Goal: Find specific page/section: Find specific page/section

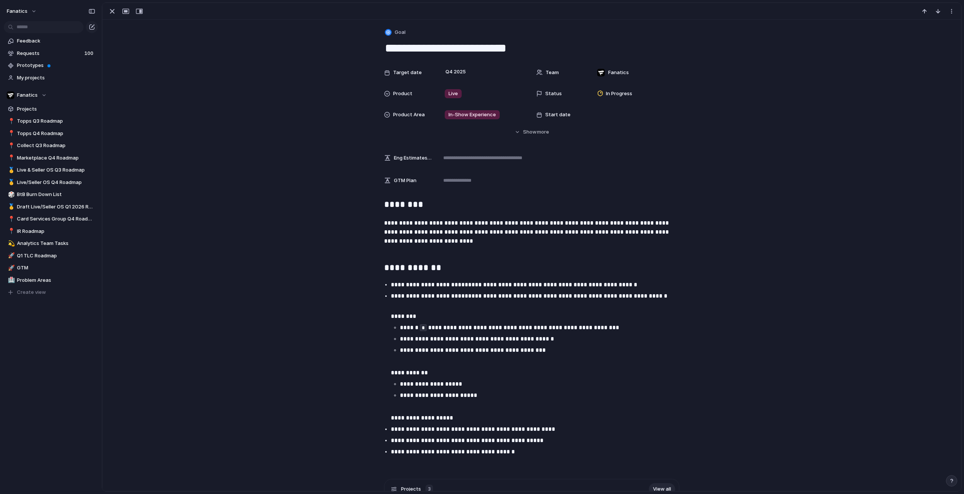
scroll to position [179, 0]
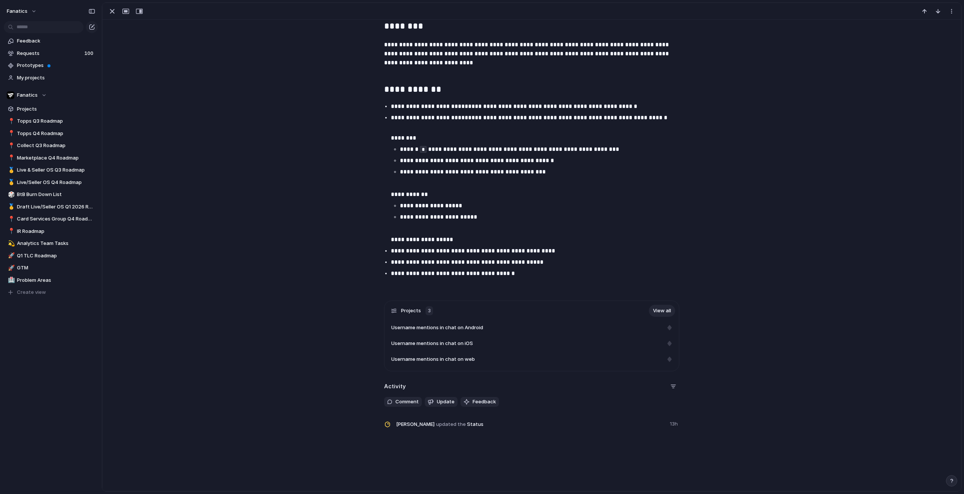
click at [391, 386] on h2 "Activity" at bounding box center [395, 387] width 22 height 9
click at [441, 404] on span "Update" at bounding box center [446, 402] width 18 height 8
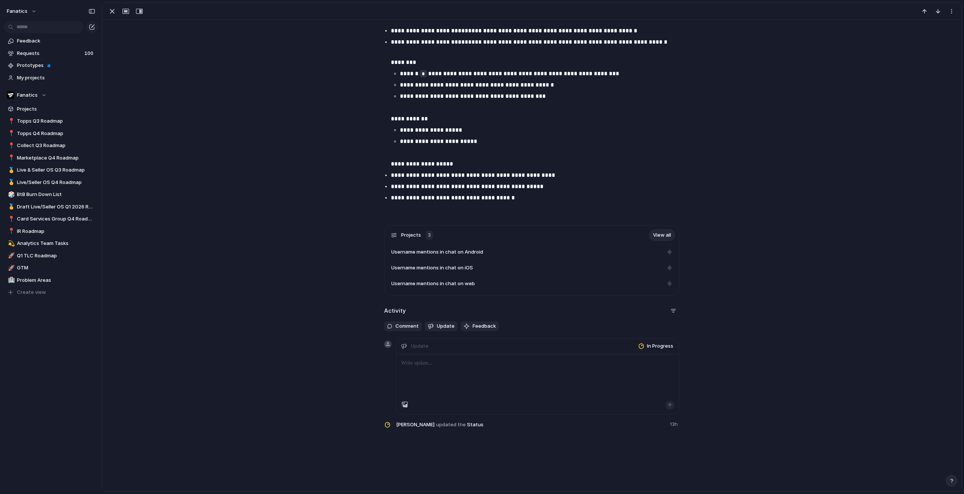
click at [722, 325] on div "Projects 3 View all Username mentions in chat on Android Username mentions in c…" at bounding box center [531, 331] width 841 height 212
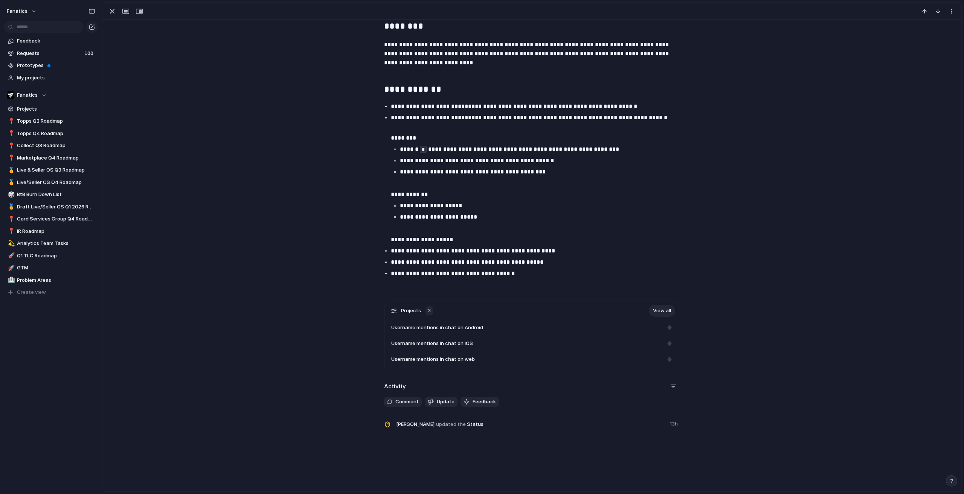
scroll to position [0, 0]
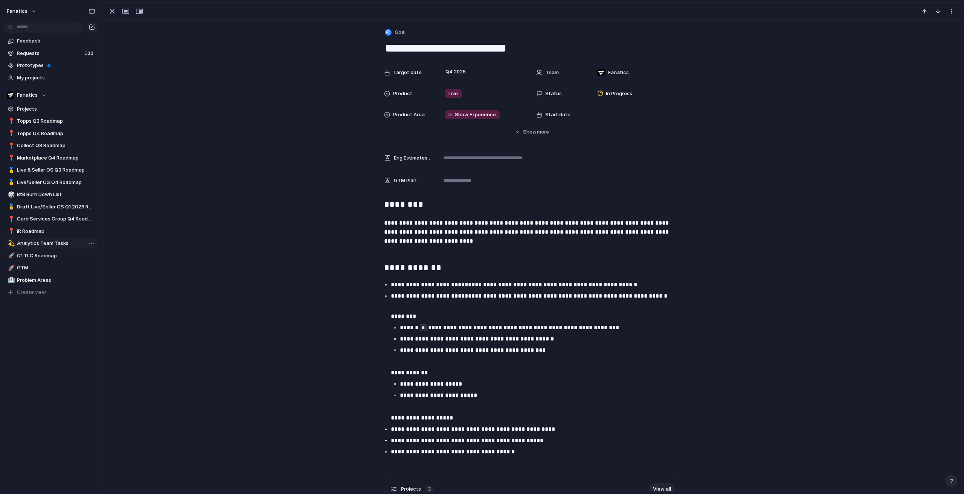
click at [43, 247] on link "💫 Analytics Team Tasks" at bounding box center [51, 243] width 94 height 11
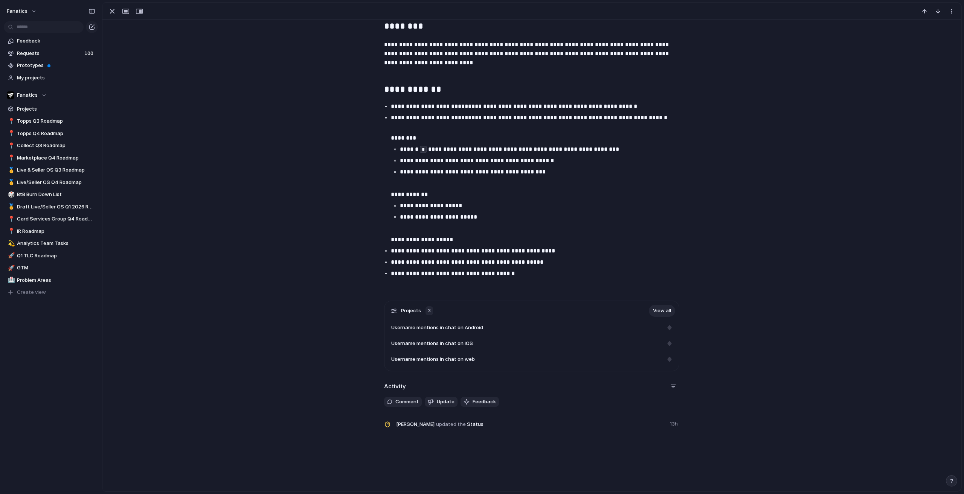
scroll to position [141, 0]
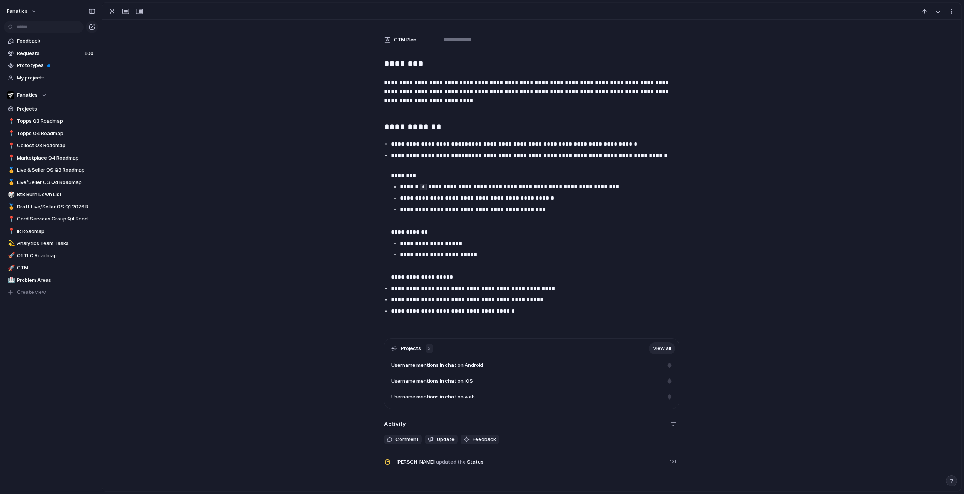
click at [539, 296] on p "**********" at bounding box center [538, 300] width 295 height 9
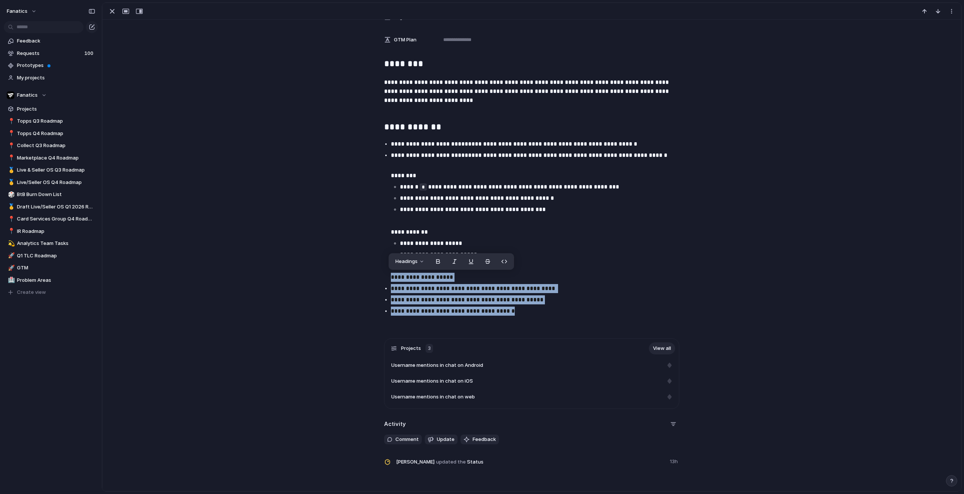
scroll to position [66, 0]
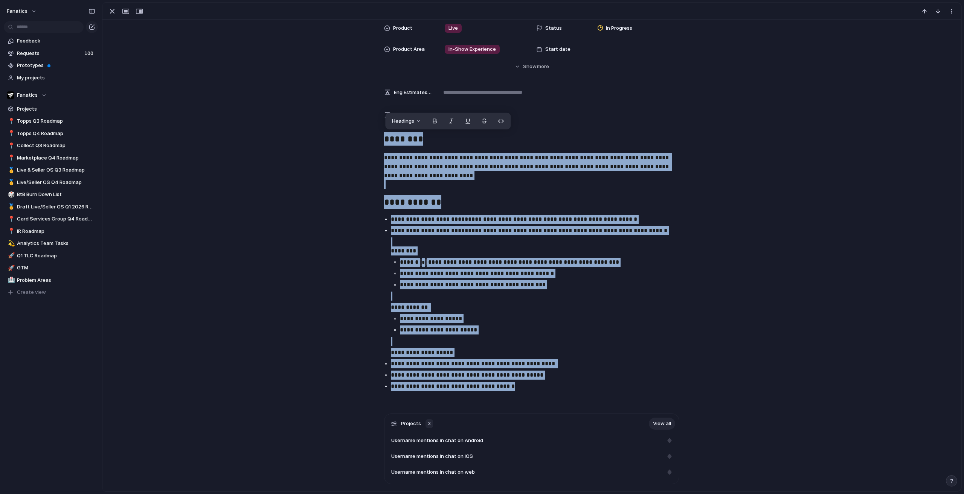
drag, startPoint x: 515, startPoint y: 311, endPoint x: 377, endPoint y: 143, distance: 217.0
click at [377, 143] on div "**********" at bounding box center [531, 268] width 841 height 273
copy div "**********"
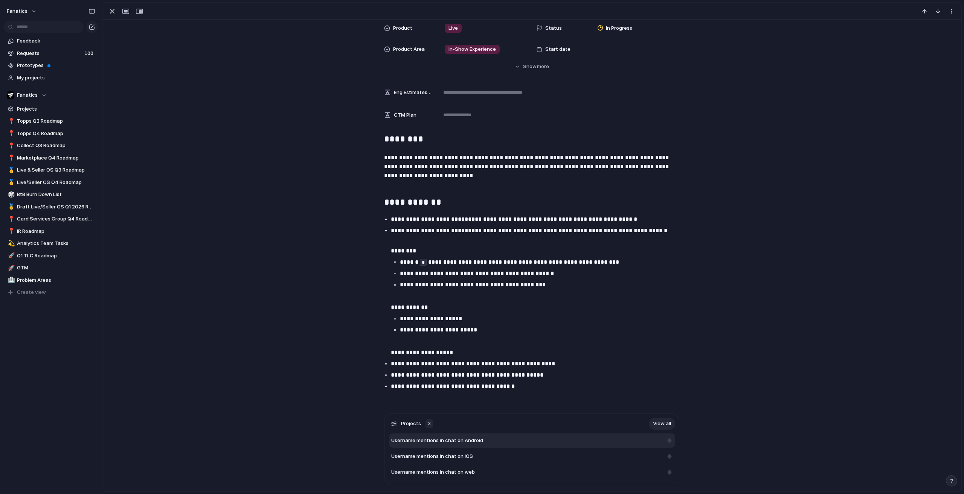
click at [446, 445] on div "Username mentions in chat on Android" at bounding box center [532, 441] width 286 height 14
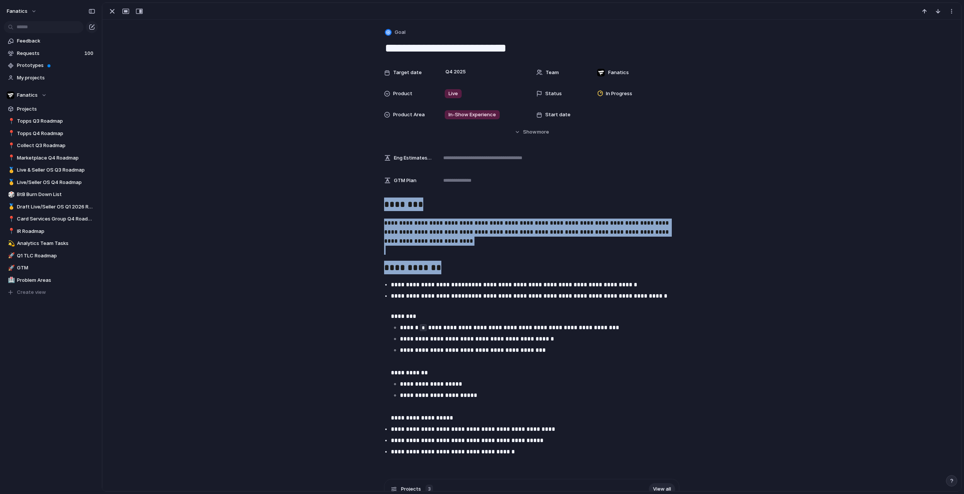
scroll to position [179, 0]
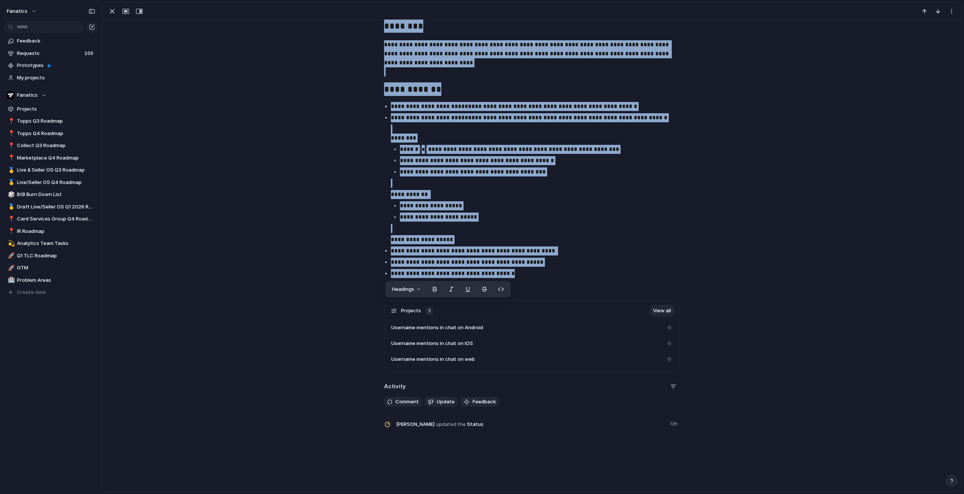
drag, startPoint x: 381, startPoint y: 206, endPoint x: 531, endPoint y: 276, distance: 165.8
click at [531, 276] on div "**********" at bounding box center [531, 155] width 841 height 273
copy div "**********"
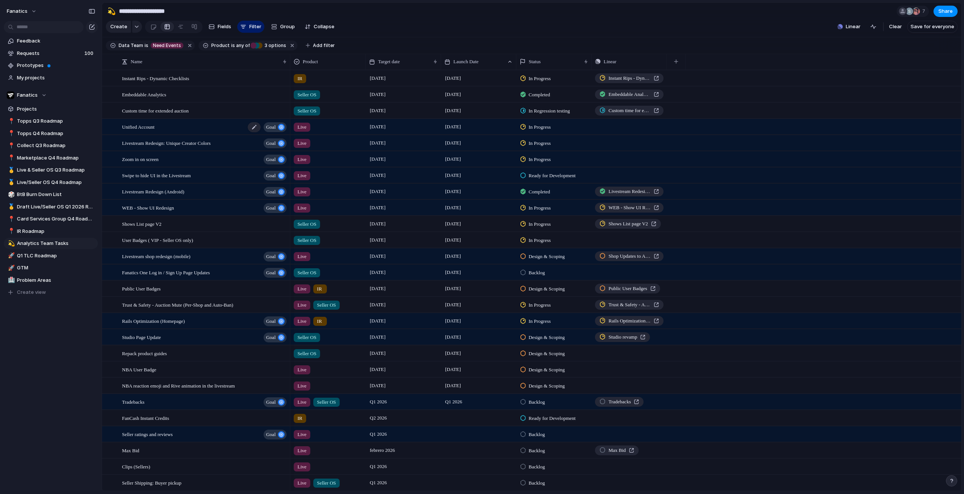
click at [243, 130] on div "Unified Account goal" at bounding box center [205, 126] width 166 height 15
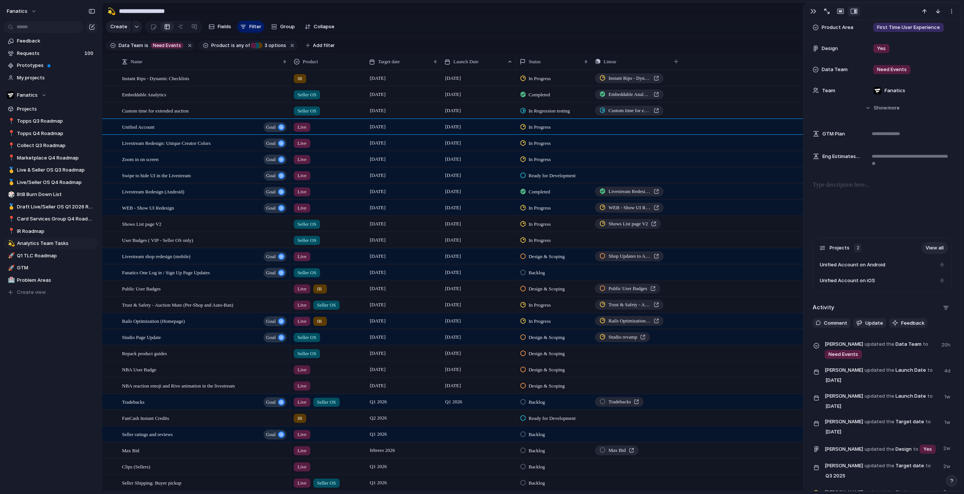
scroll to position [219, 0]
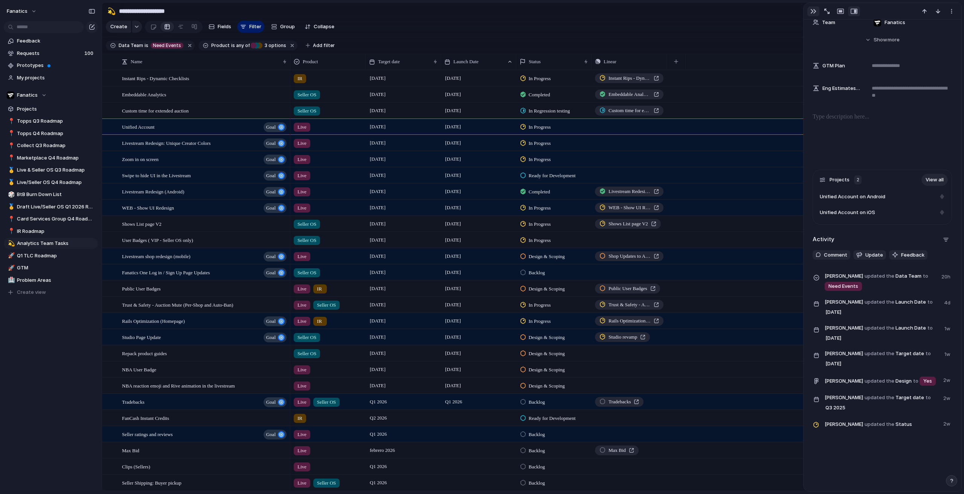
click at [810, 12] on div "button" at bounding box center [813, 11] width 6 height 6
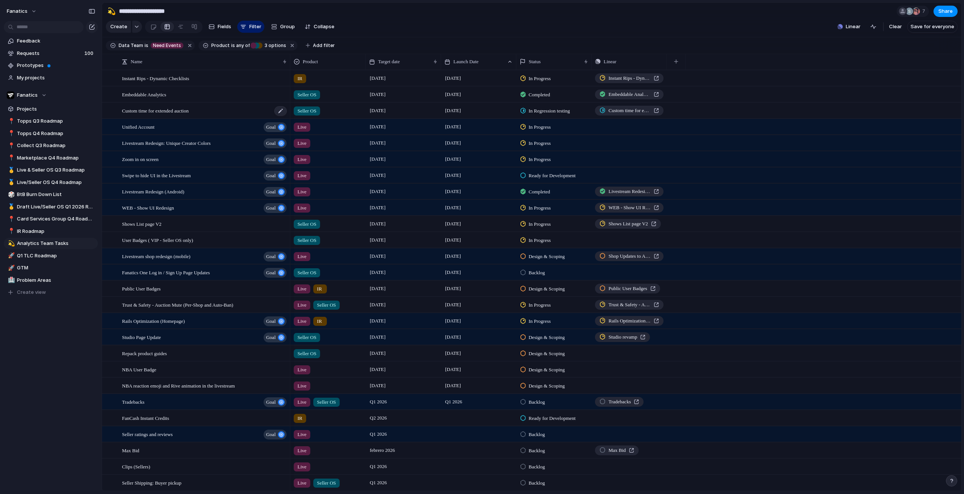
click at [176, 115] on span "Custom time for extended auction" at bounding box center [155, 110] width 67 height 9
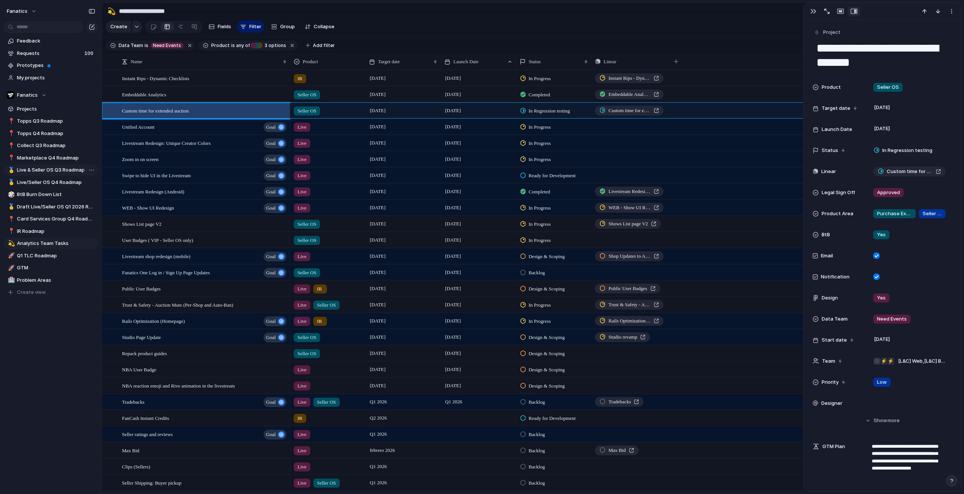
click at [56, 170] on span "Live & Seller OS Q3 Roadmap" at bounding box center [56, 170] width 78 height 8
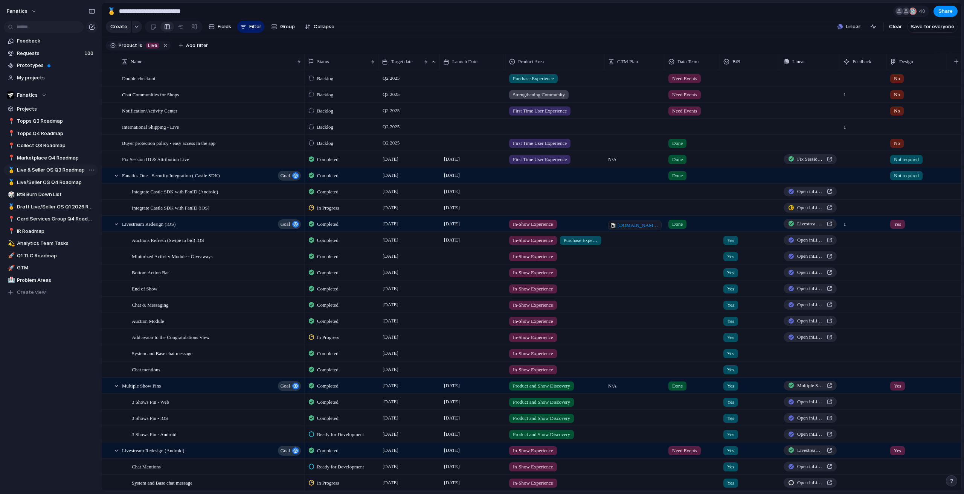
type input "**********"
click at [114, 228] on div at bounding box center [116, 224] width 7 height 7
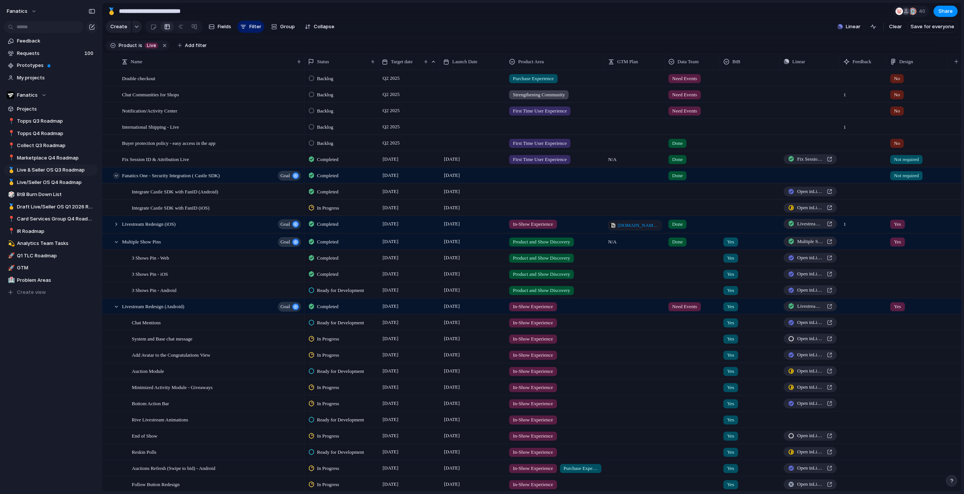
click at [118, 179] on div at bounding box center [116, 175] width 7 height 7
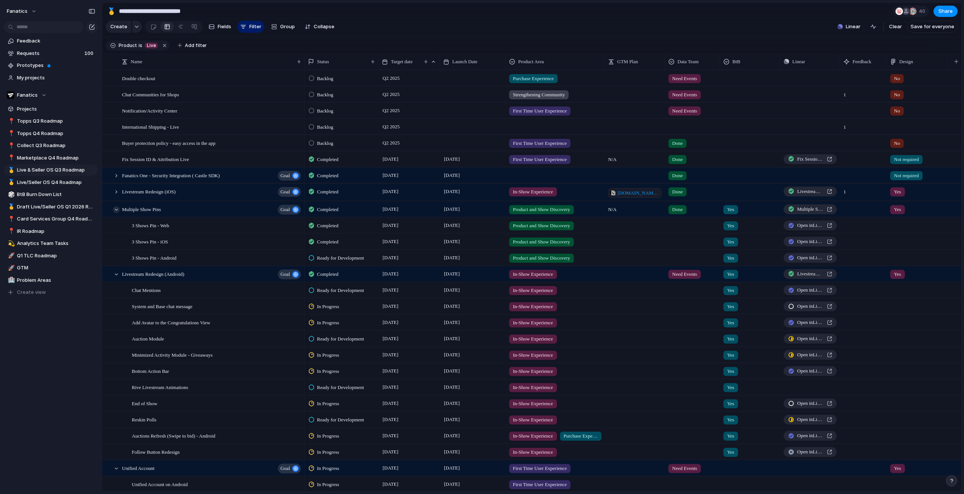
click at [118, 213] on div at bounding box center [116, 209] width 7 height 7
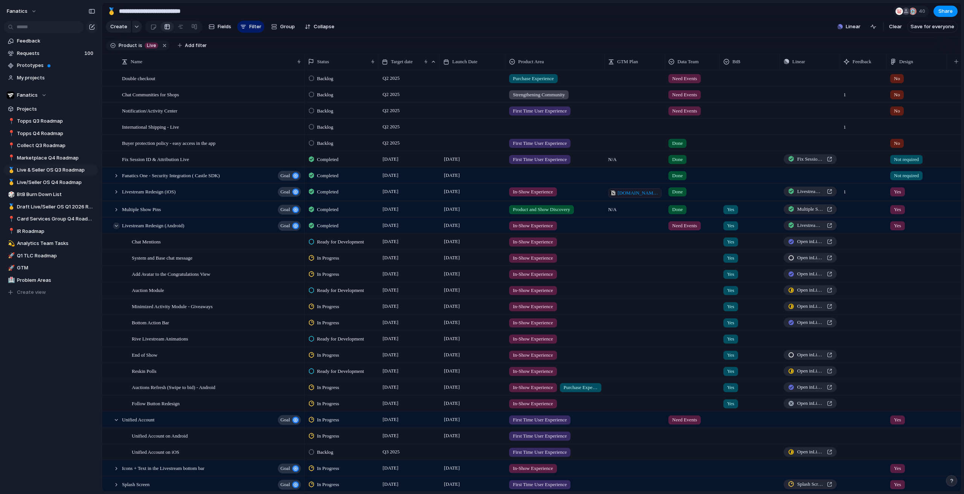
click at [115, 228] on div at bounding box center [116, 226] width 7 height 7
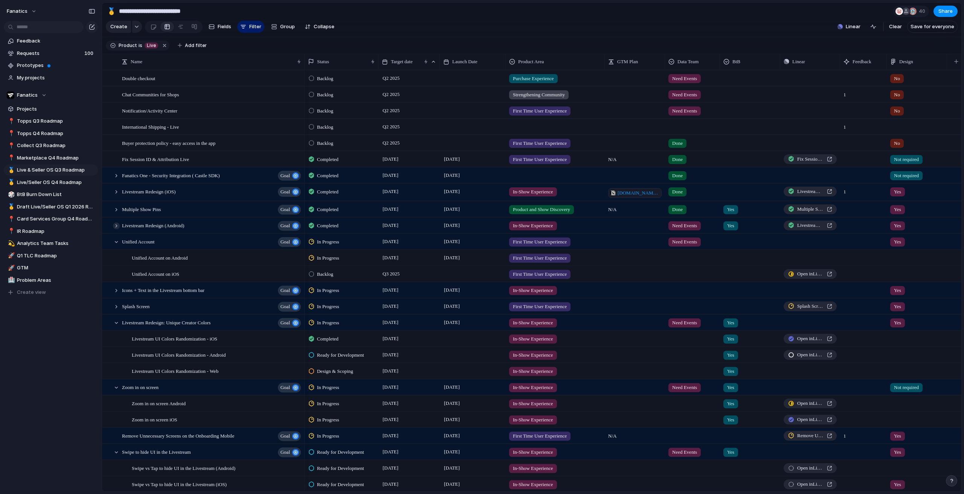
click at [116, 229] on div at bounding box center [116, 226] width 7 height 7
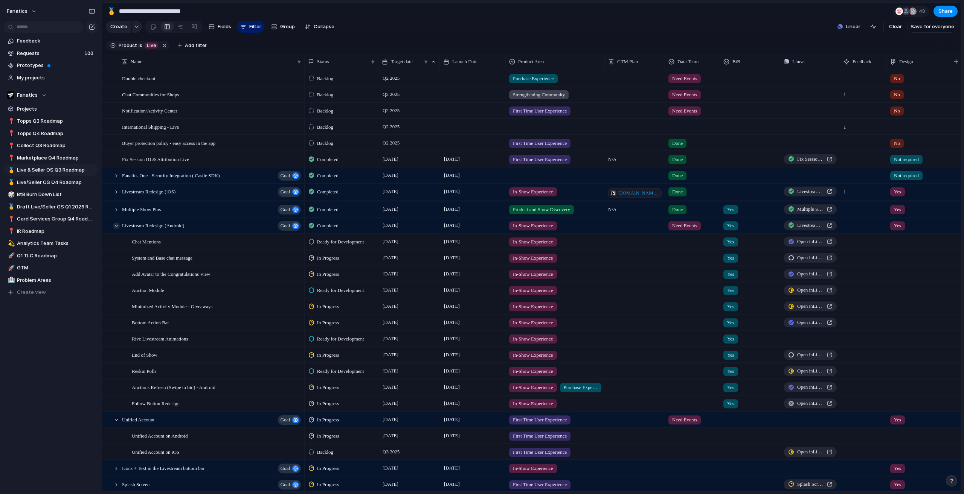
click at [116, 229] on div at bounding box center [116, 226] width 7 height 7
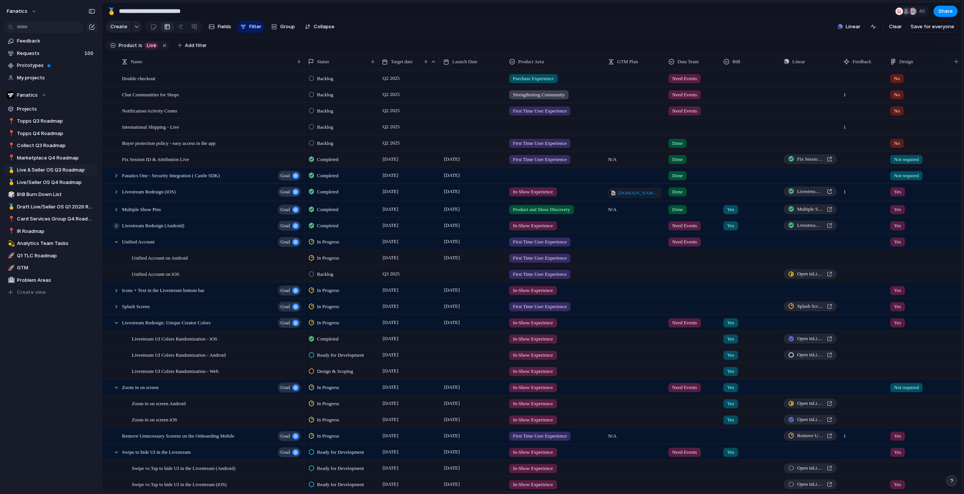
click at [117, 229] on div at bounding box center [116, 226] width 7 height 7
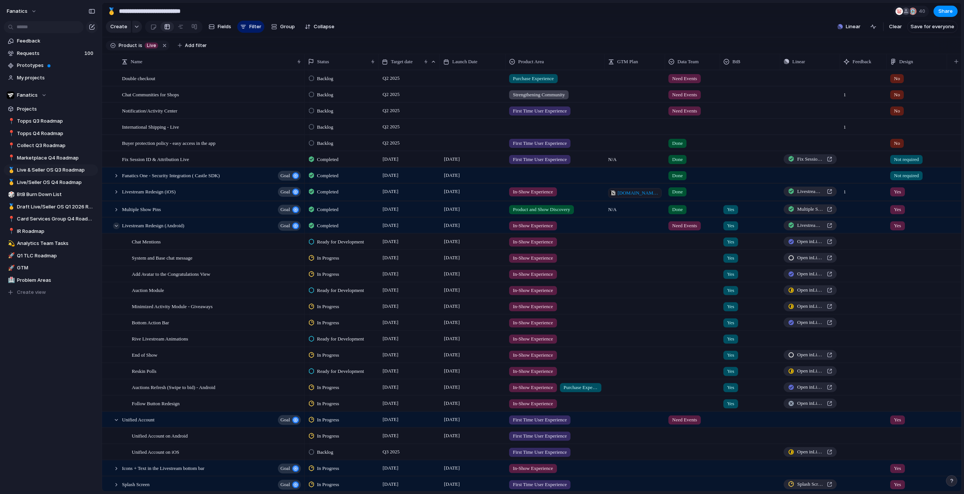
click at [117, 229] on div at bounding box center [116, 226] width 7 height 7
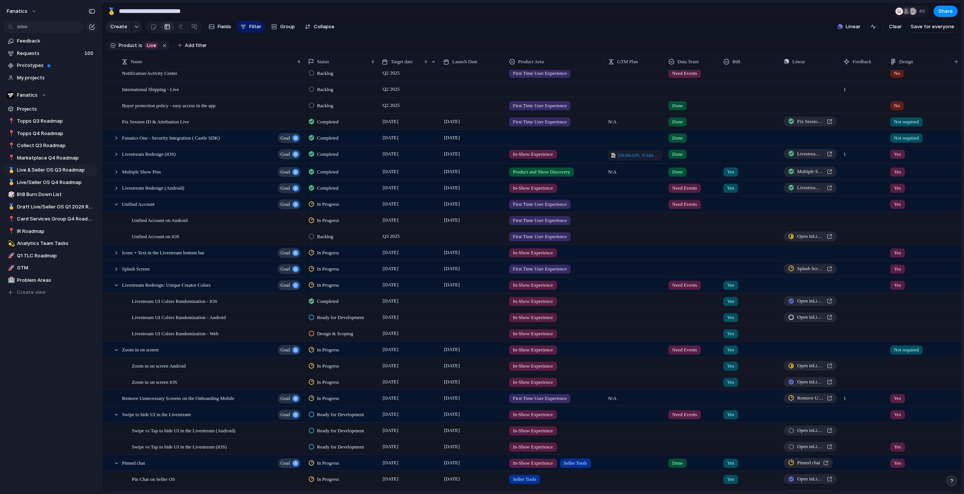
scroll to position [75, 0]
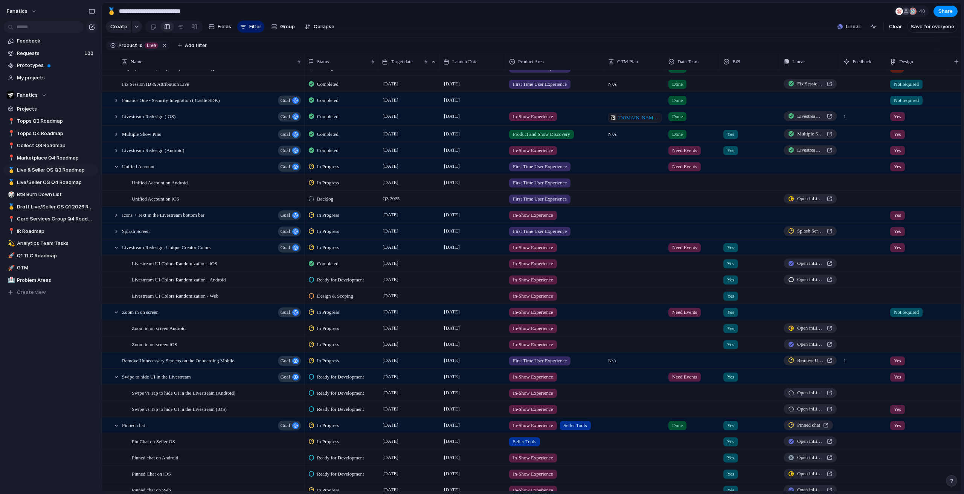
click at [689, 252] on span "Need Events" at bounding box center [684, 248] width 25 height 8
click at [689, 255] on div "Need Events Done No Data Team" at bounding box center [482, 247] width 964 height 494
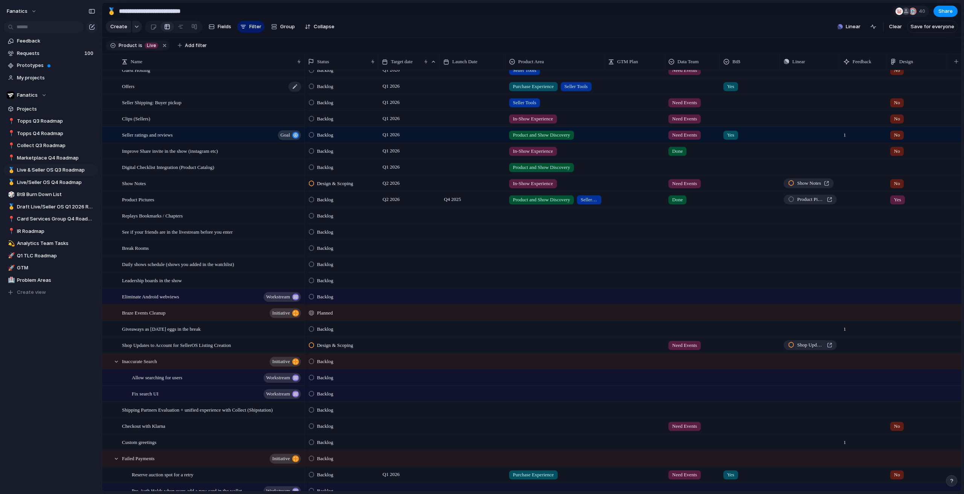
scroll to position [1657, 0]
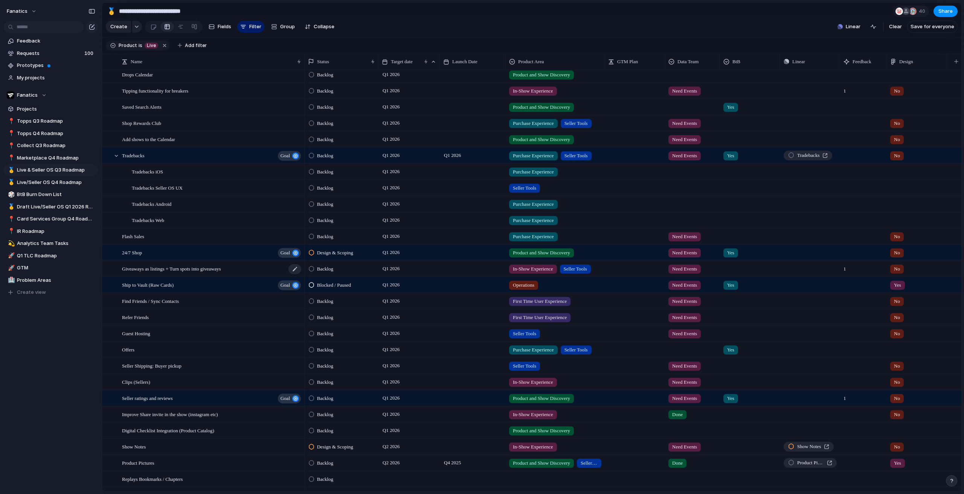
click at [152, 273] on span "Giveaways as listings + Turn spots into giveaways" at bounding box center [171, 268] width 99 height 9
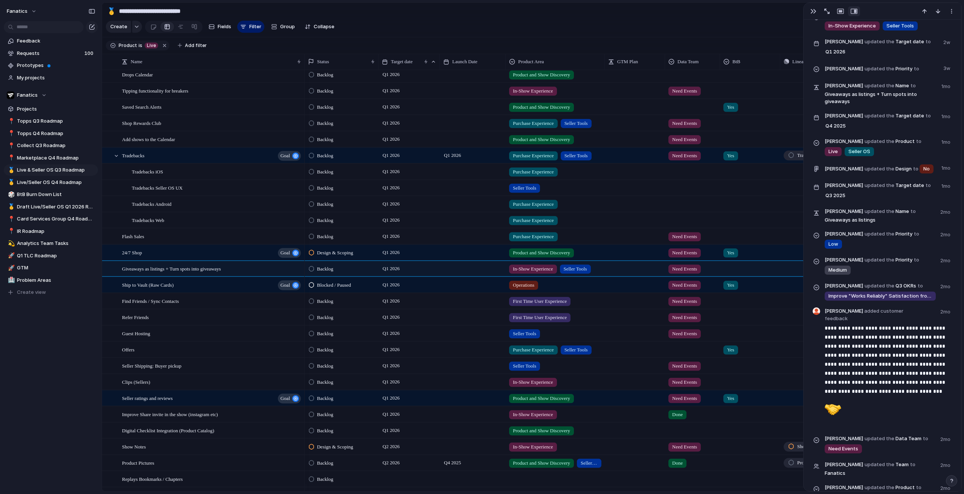
scroll to position [377, 0]
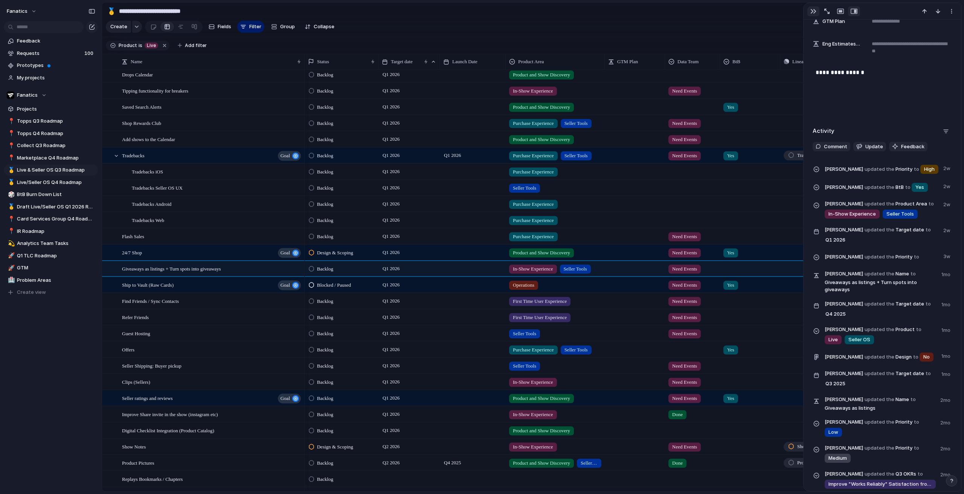
click at [812, 10] on div "button" at bounding box center [813, 11] width 6 height 6
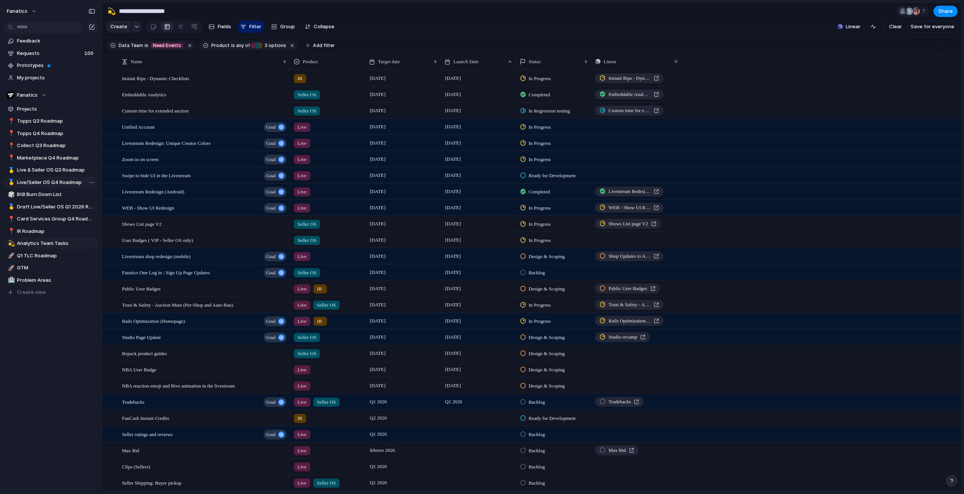
click at [62, 177] on link "🥇 Live/Seller OS Q4 Roadmap" at bounding box center [51, 182] width 94 height 11
click at [60, 172] on span "Live & Seller OS Q3 Roadmap" at bounding box center [56, 170] width 78 height 8
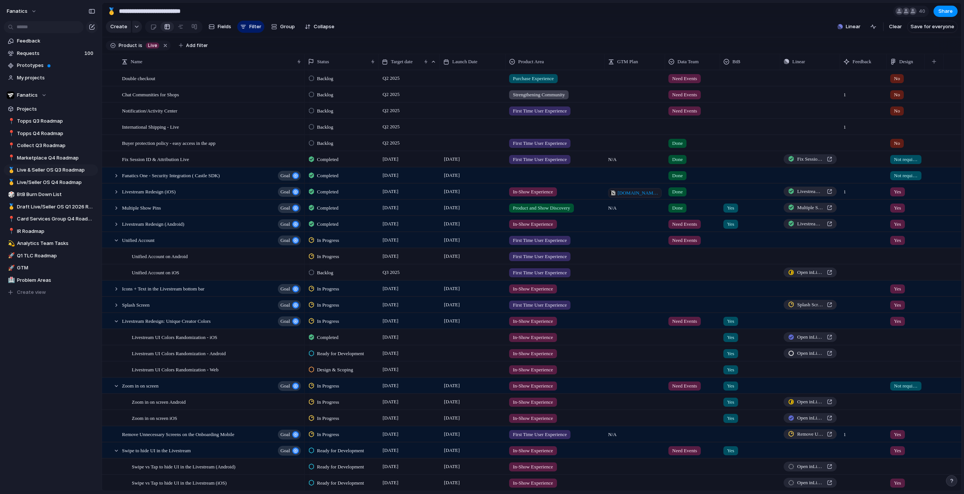
type input "**********"
